Goal: Check status

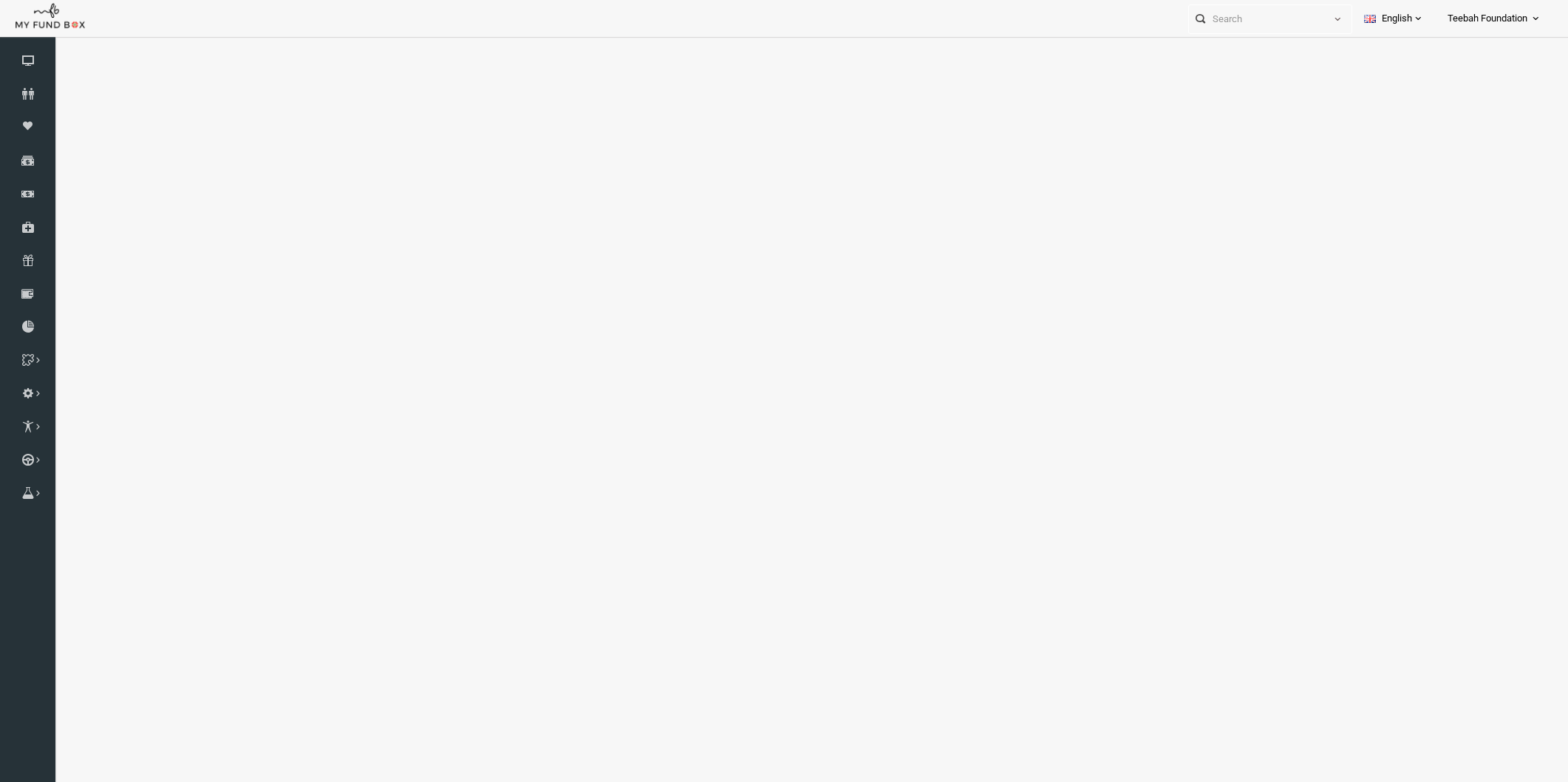
select select "100"
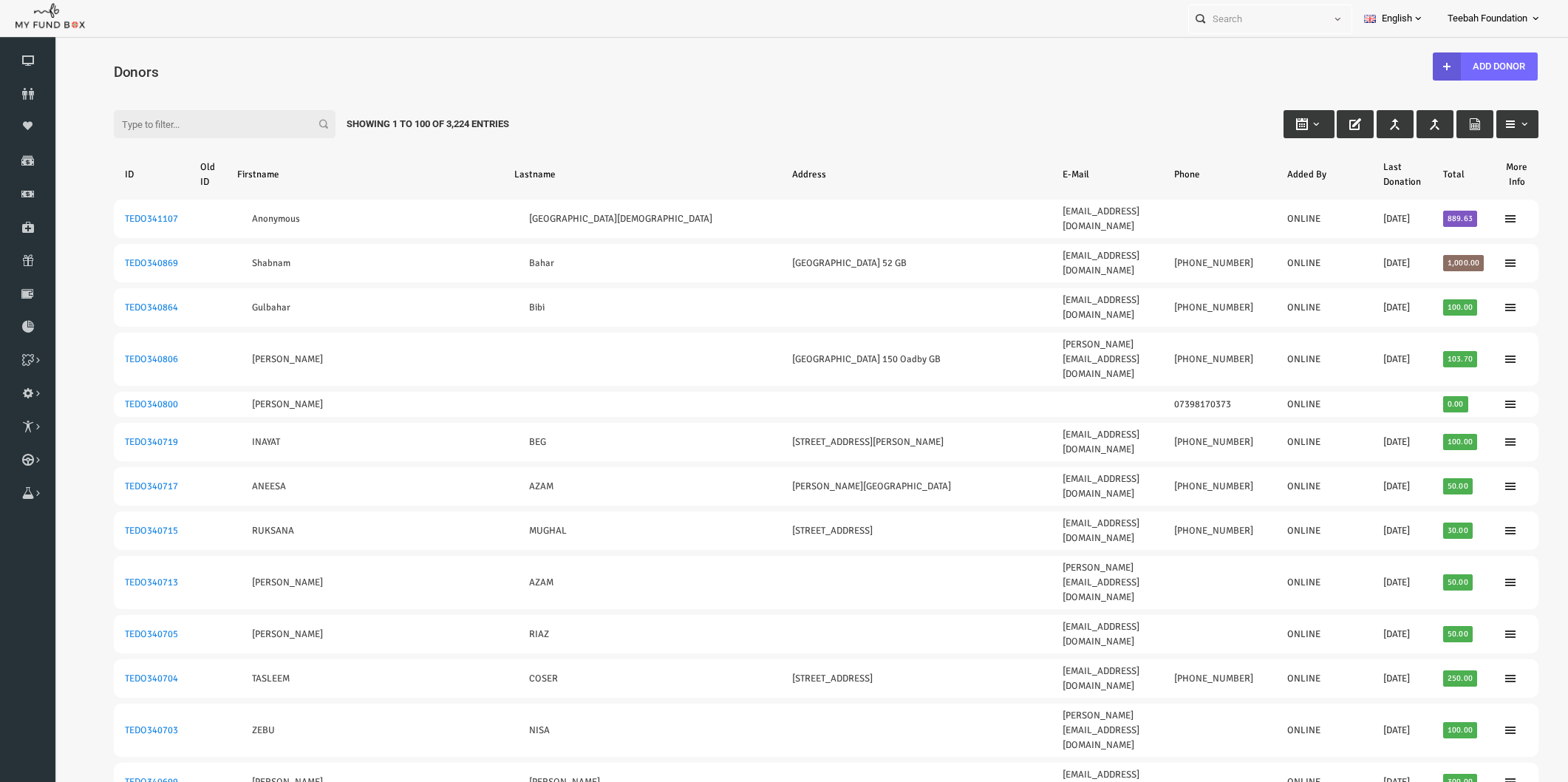
click at [156, 122] on input "Filter:" at bounding box center [194, 124] width 221 height 28
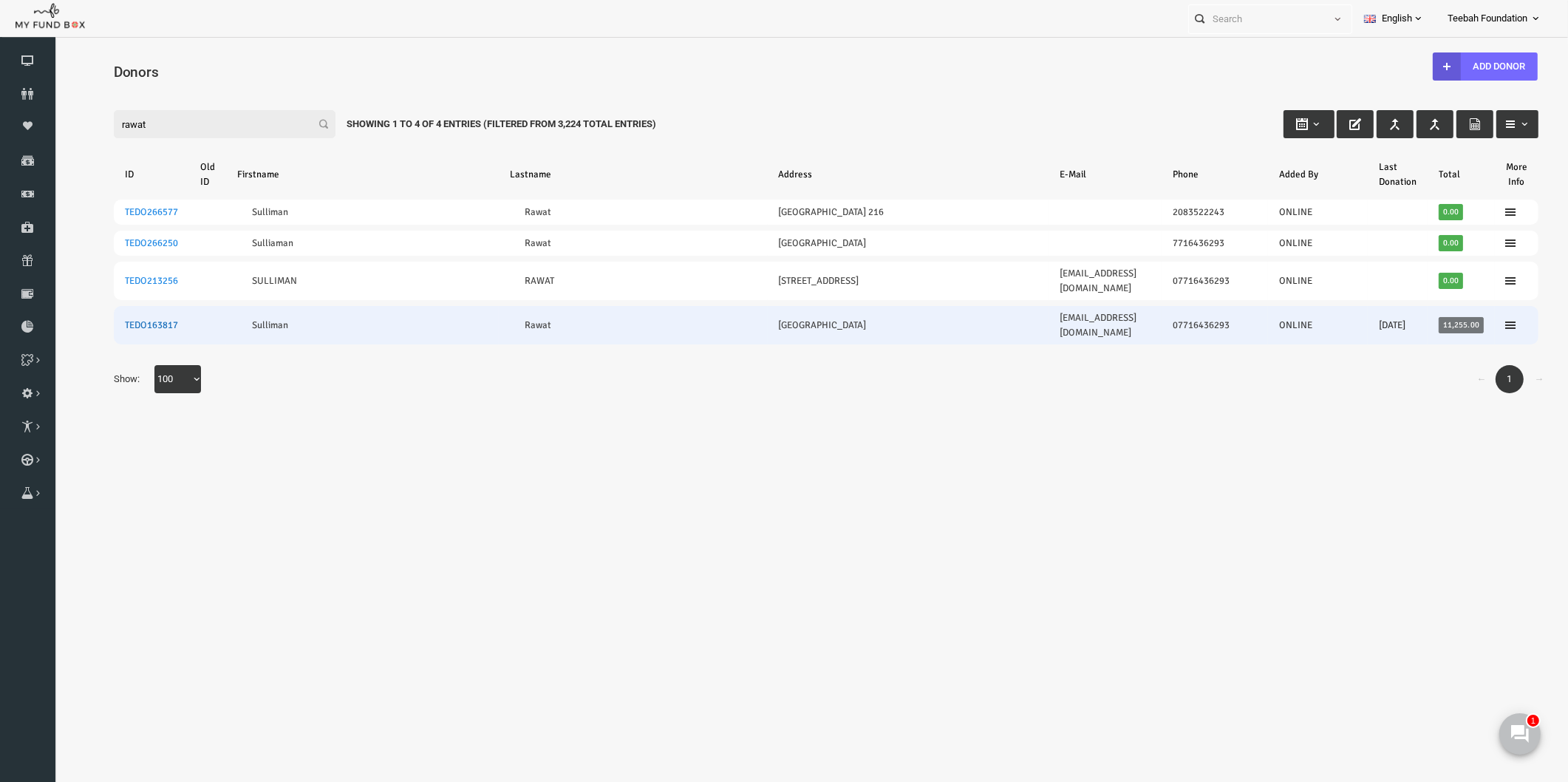
type input "rawat"
click at [125, 319] on link "TEDO163817" at bounding box center [121, 325] width 53 height 12
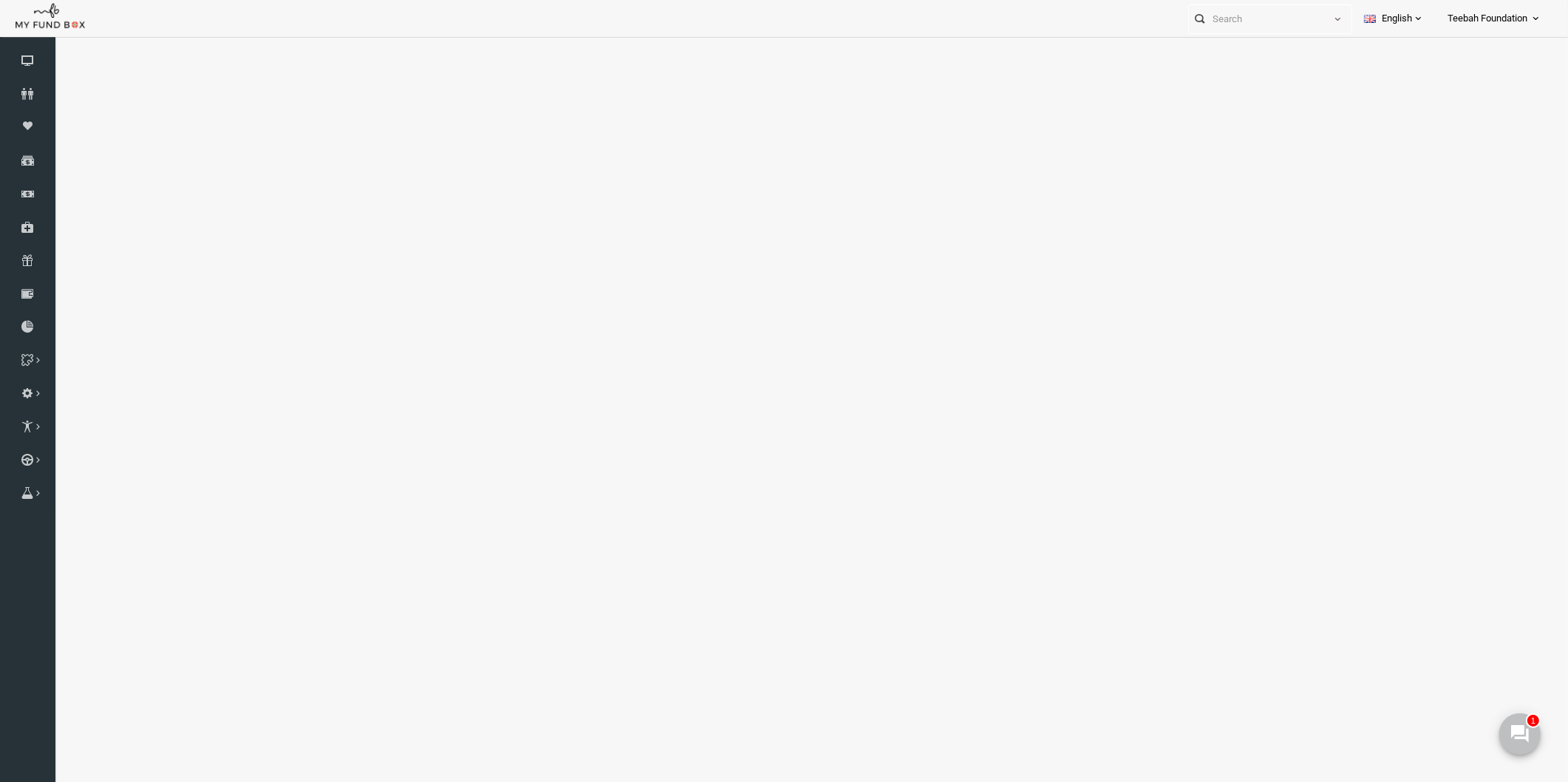
select select "100"
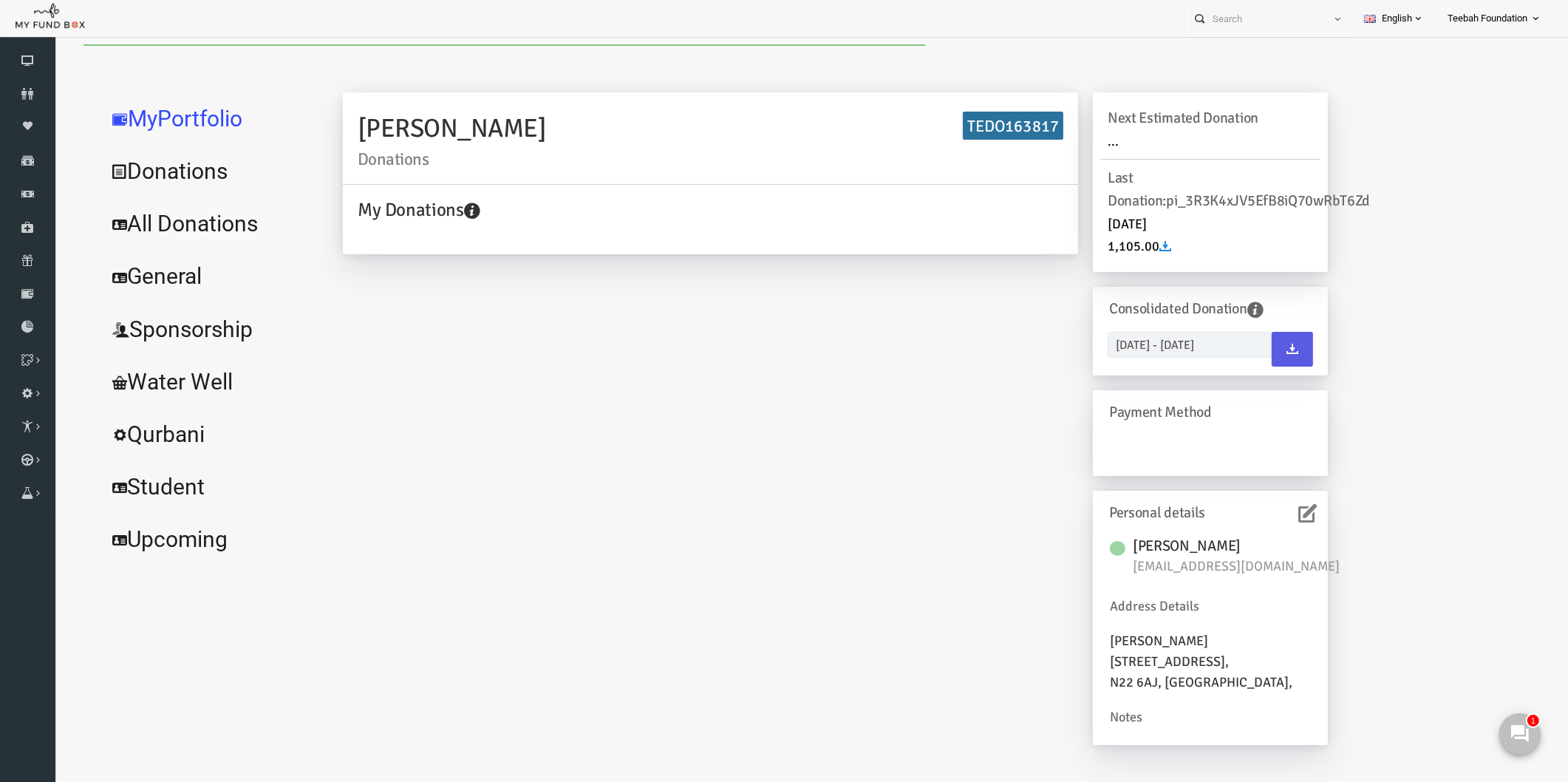
click at [161, 233] on link "All Donations" at bounding box center [179, 224] width 221 height 53
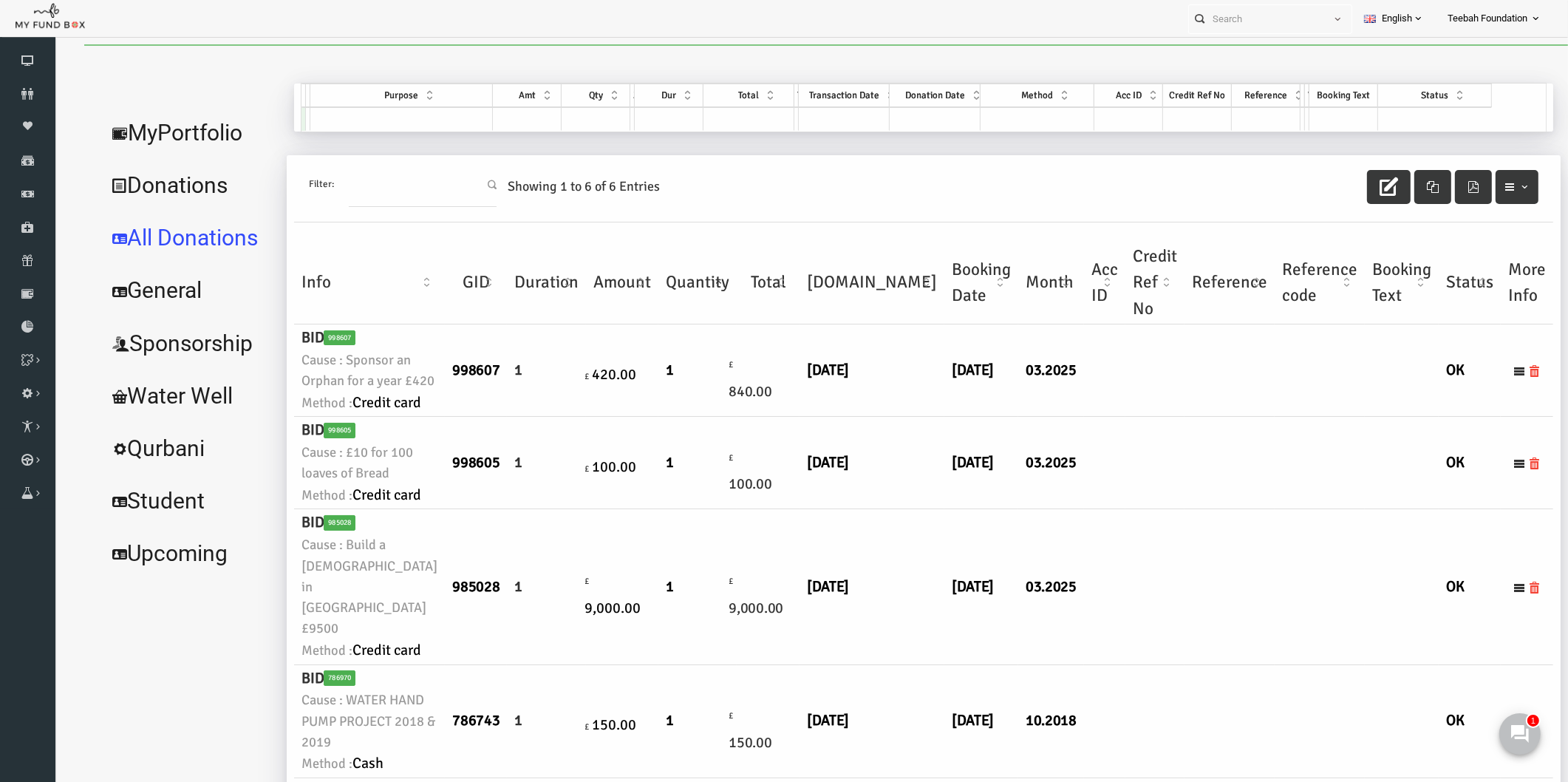
click at [1244, 417] on td at bounding box center [1290, 370] width 90 height 93
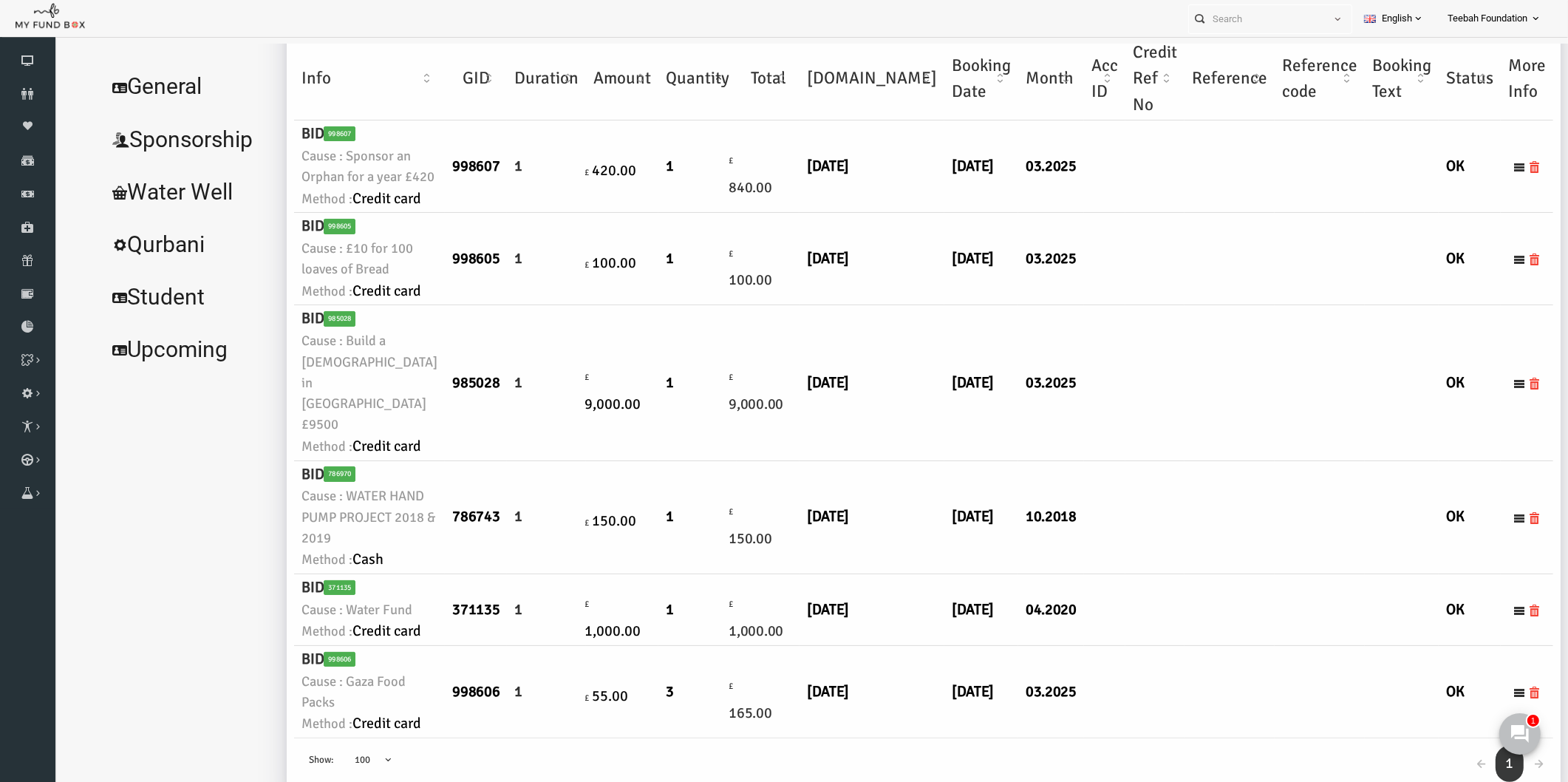
scroll to position [656, 0]
click at [1095, 461] on td at bounding box center [1125, 518] width 59 height 113
